Goal: Transaction & Acquisition: Purchase product/service

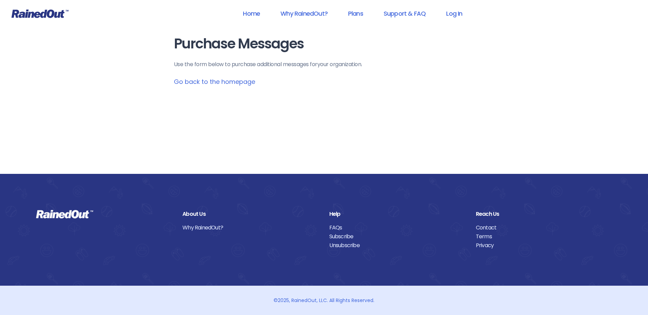
click at [234, 86] on div "Purchase Messages Use the form below to purchase additional messages for your o…" at bounding box center [324, 87] width 328 height 174
click at [235, 83] on link "Go back to the homepage" at bounding box center [214, 82] width 81 height 9
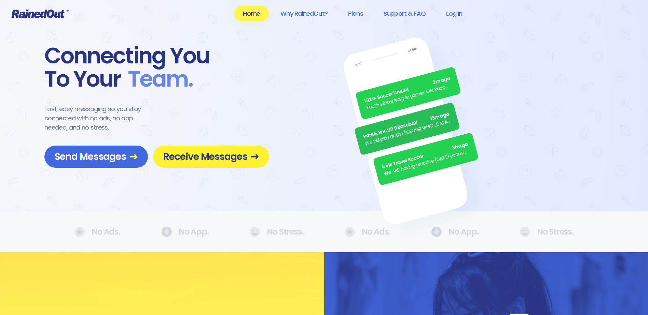
click at [235, 163] on span "Receive Messages" at bounding box center [211, 157] width 96 height 12
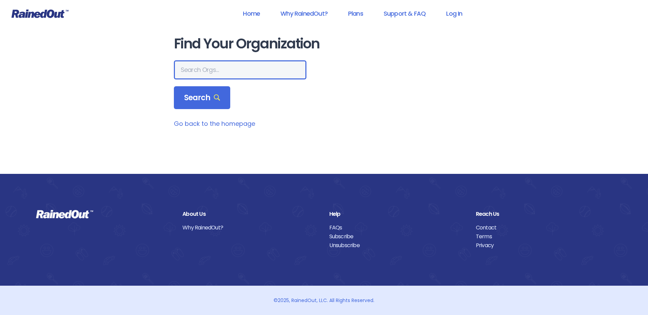
click at [230, 64] on input "text" at bounding box center [240, 69] width 132 height 19
type input "Our [DEMOGRAPHIC_DATA] of the Assumption"
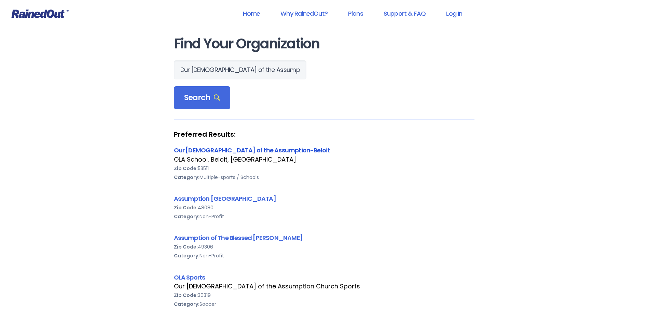
click at [240, 151] on link "Our [DEMOGRAPHIC_DATA] of the Assumption-Beloit" at bounding box center [252, 150] width 156 height 9
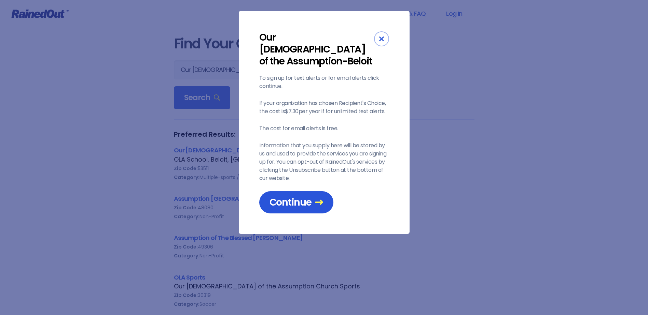
click at [282, 197] on span "Continue" at bounding box center [296, 203] width 54 height 12
